Goal: Browse casually: Explore the website without a specific task or goal

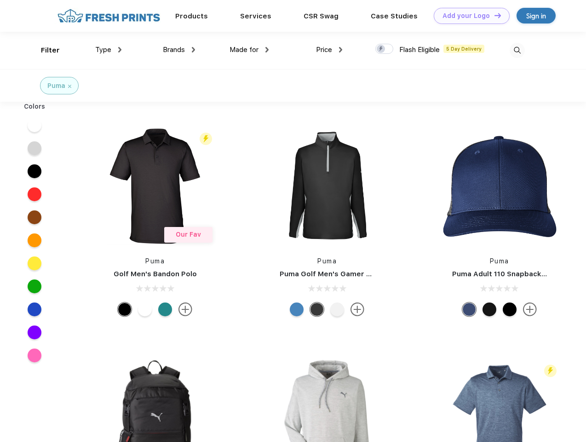
click at [469, 16] on link "Add your Logo Design Tool" at bounding box center [472, 16] width 76 height 16
click at [0, 0] on div "Design Tool" at bounding box center [0, 0] width 0 height 0
click at [494, 15] on link "Add your Logo Design Tool" at bounding box center [472, 16] width 76 height 16
click at [44, 50] on div "Filter" at bounding box center [50, 50] width 19 height 11
click at [109, 50] on span "Type" at bounding box center [103, 50] width 16 height 8
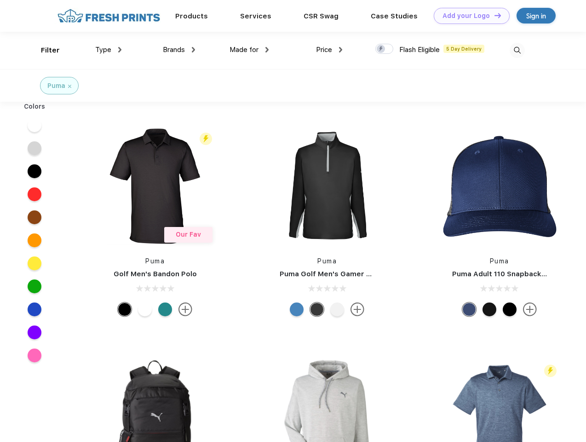
click at [179, 50] on span "Brands" at bounding box center [174, 50] width 22 height 8
click at [249, 50] on span "Made for" at bounding box center [244, 50] width 29 height 8
click at [330, 50] on span "Price" at bounding box center [324, 50] width 16 height 8
click at [385, 49] on div at bounding box center [385, 49] width 18 height 10
click at [382, 49] on input "checkbox" at bounding box center [379, 46] width 6 height 6
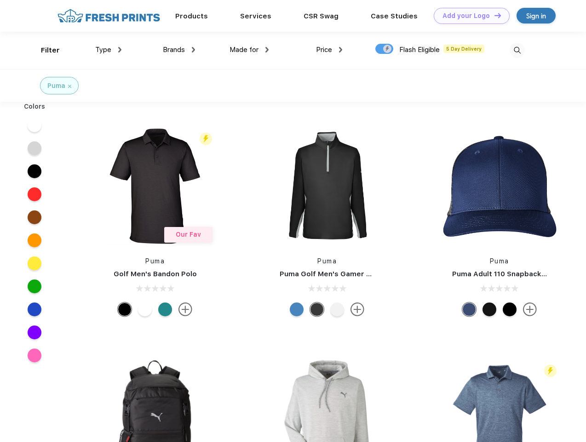
click at [517, 50] on img at bounding box center [517, 50] width 15 height 15
